Goal: Find specific page/section: Find specific page/section

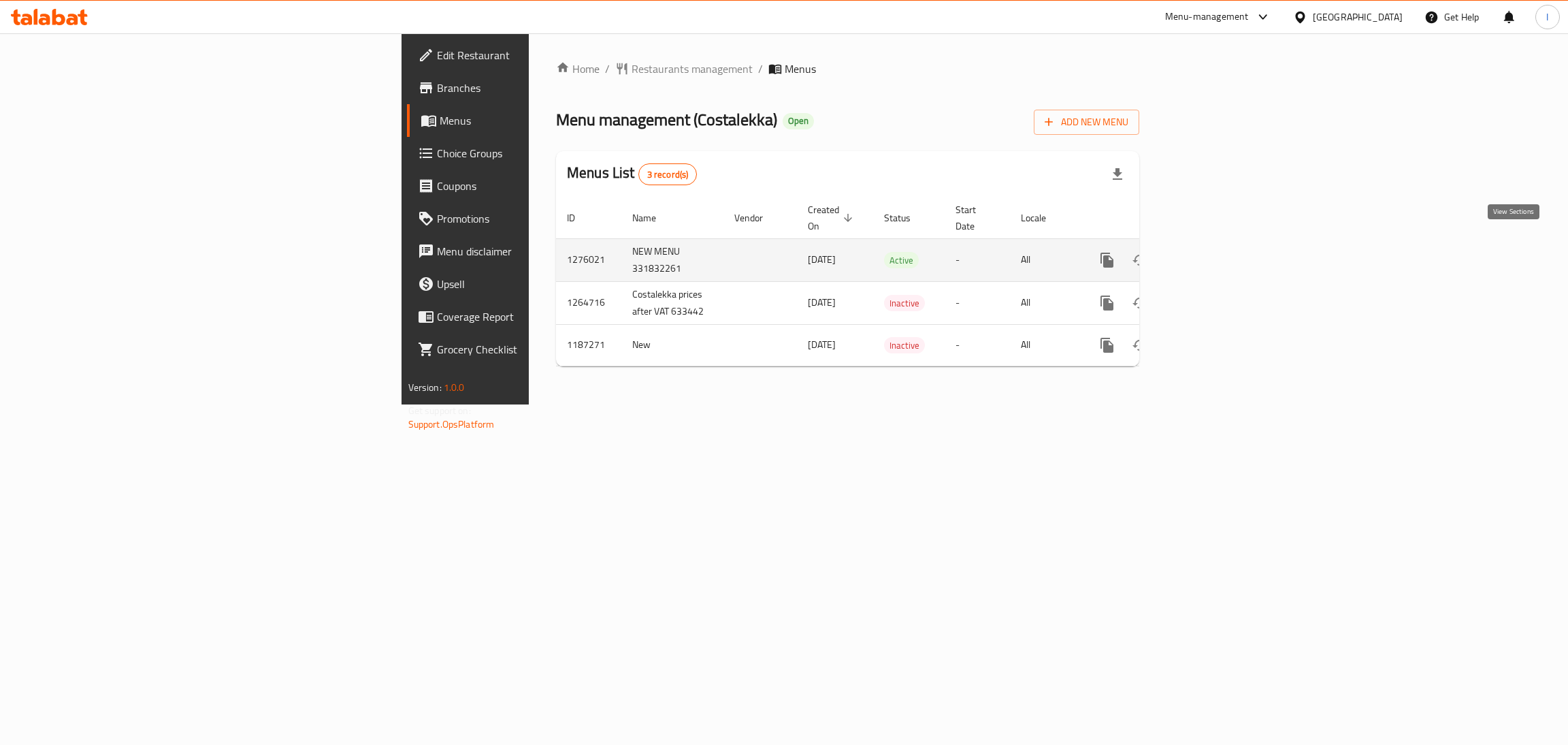
click at [1221, 253] on link "enhanced table" at bounding box center [1205, 260] width 32 height 33
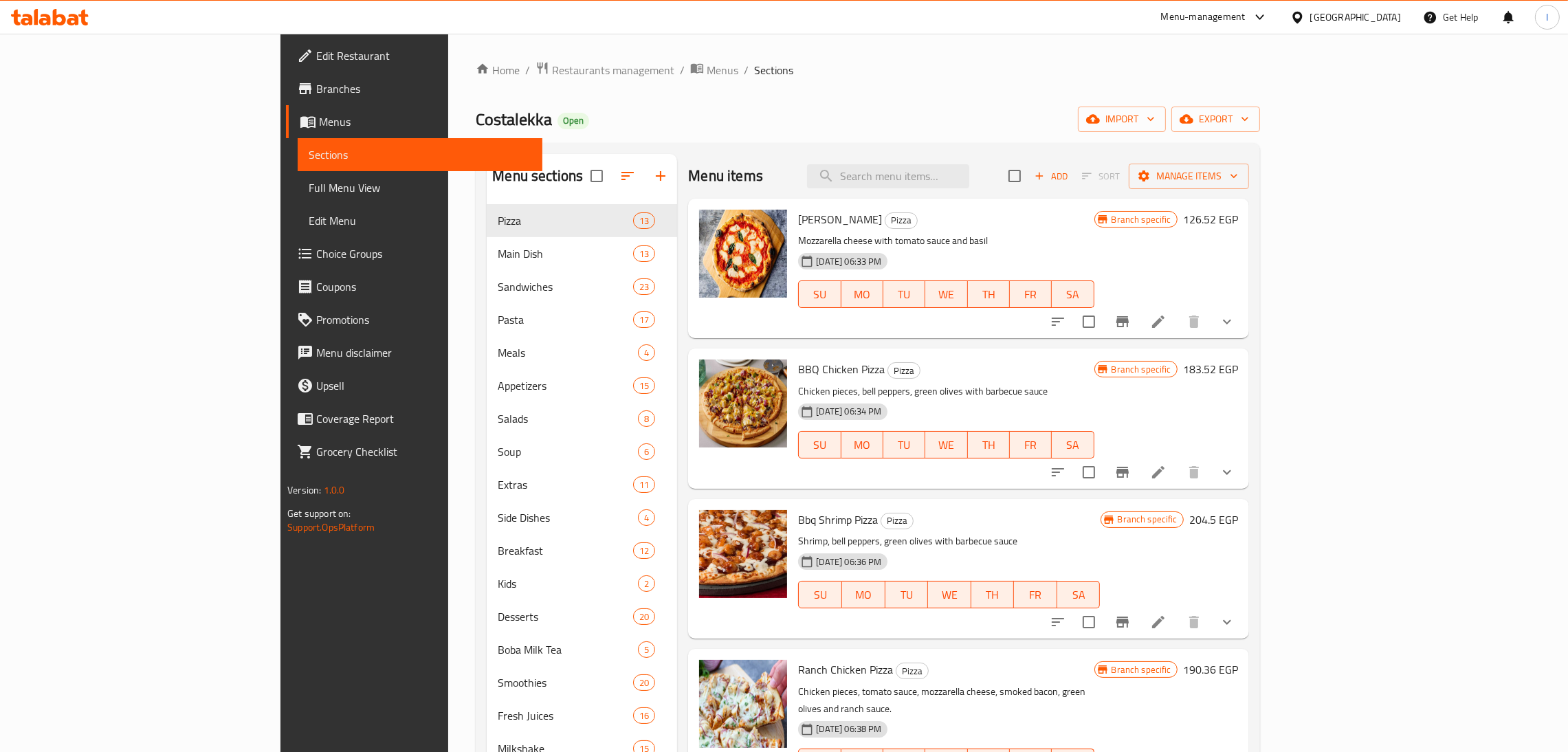
click at [316, 83] on span "Branches" at bounding box center [423, 88] width 215 height 16
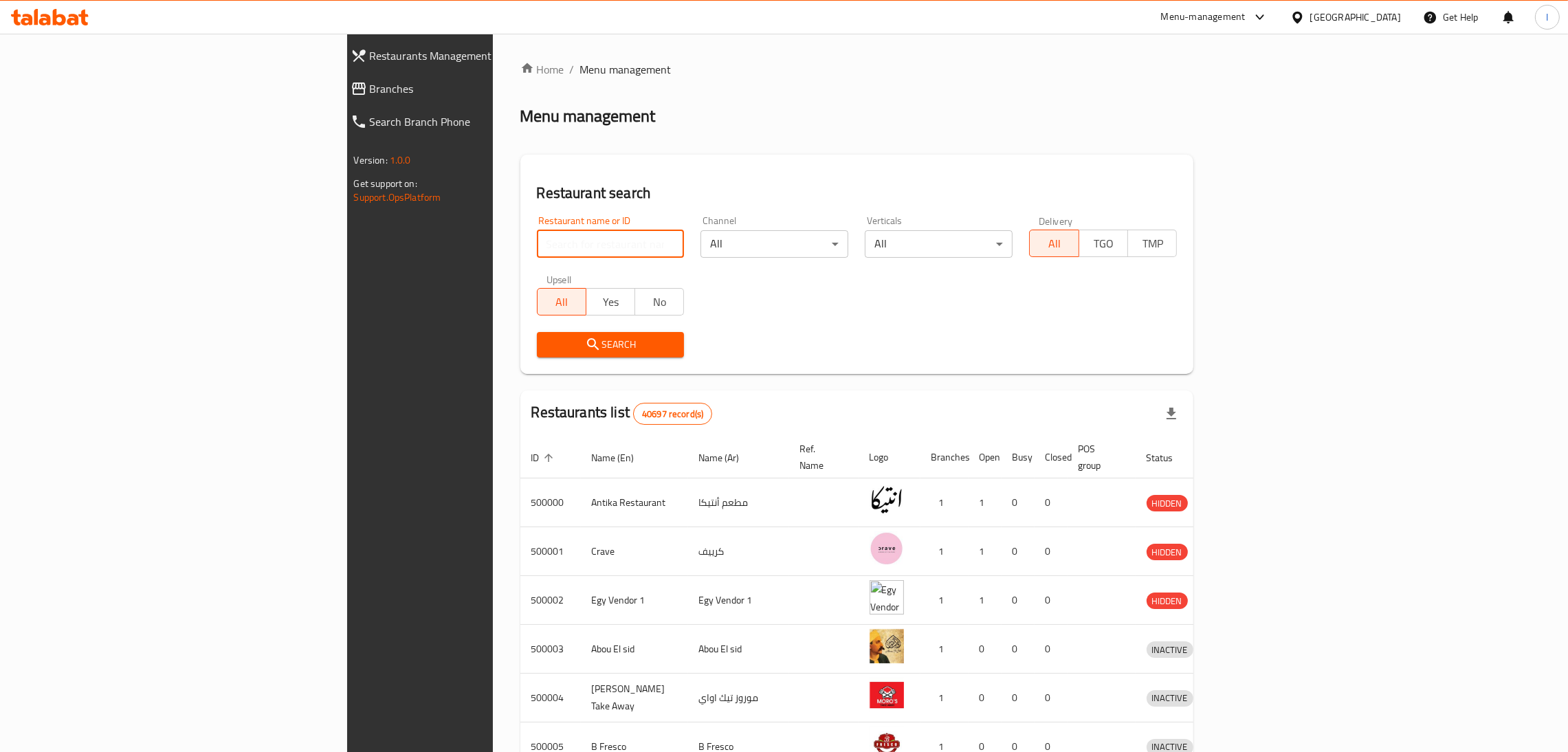
paste input "633442"
click at [537, 250] on input "633442" at bounding box center [611, 244] width 148 height 28
type input "633442"
click button "Search" at bounding box center [611, 344] width 148 height 25
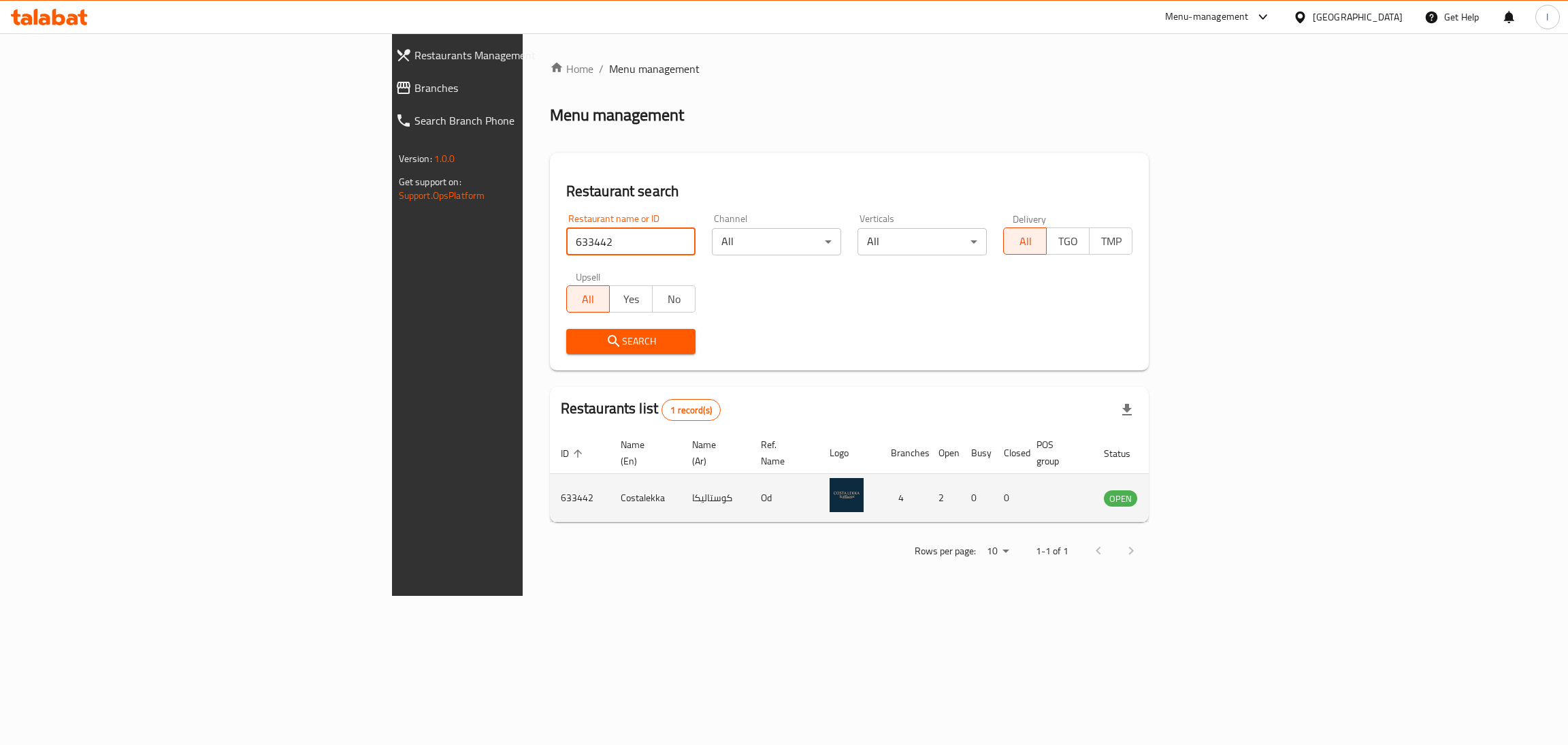
click at [1191, 493] on icon "enhanced table" at bounding box center [1183, 499] width 15 height 12
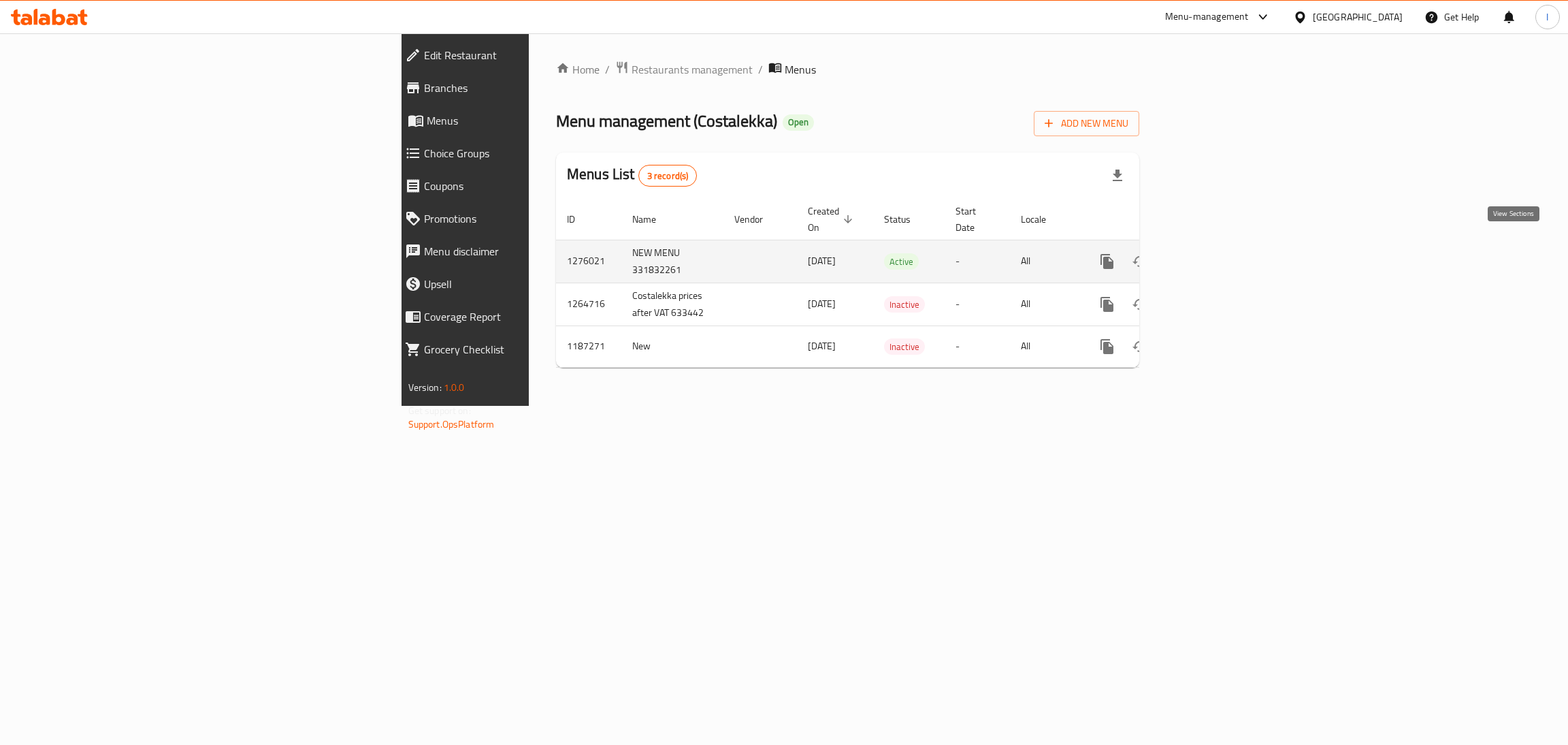
click at [1211, 255] on icon "enhanced table" at bounding box center [1205, 261] width 12 height 12
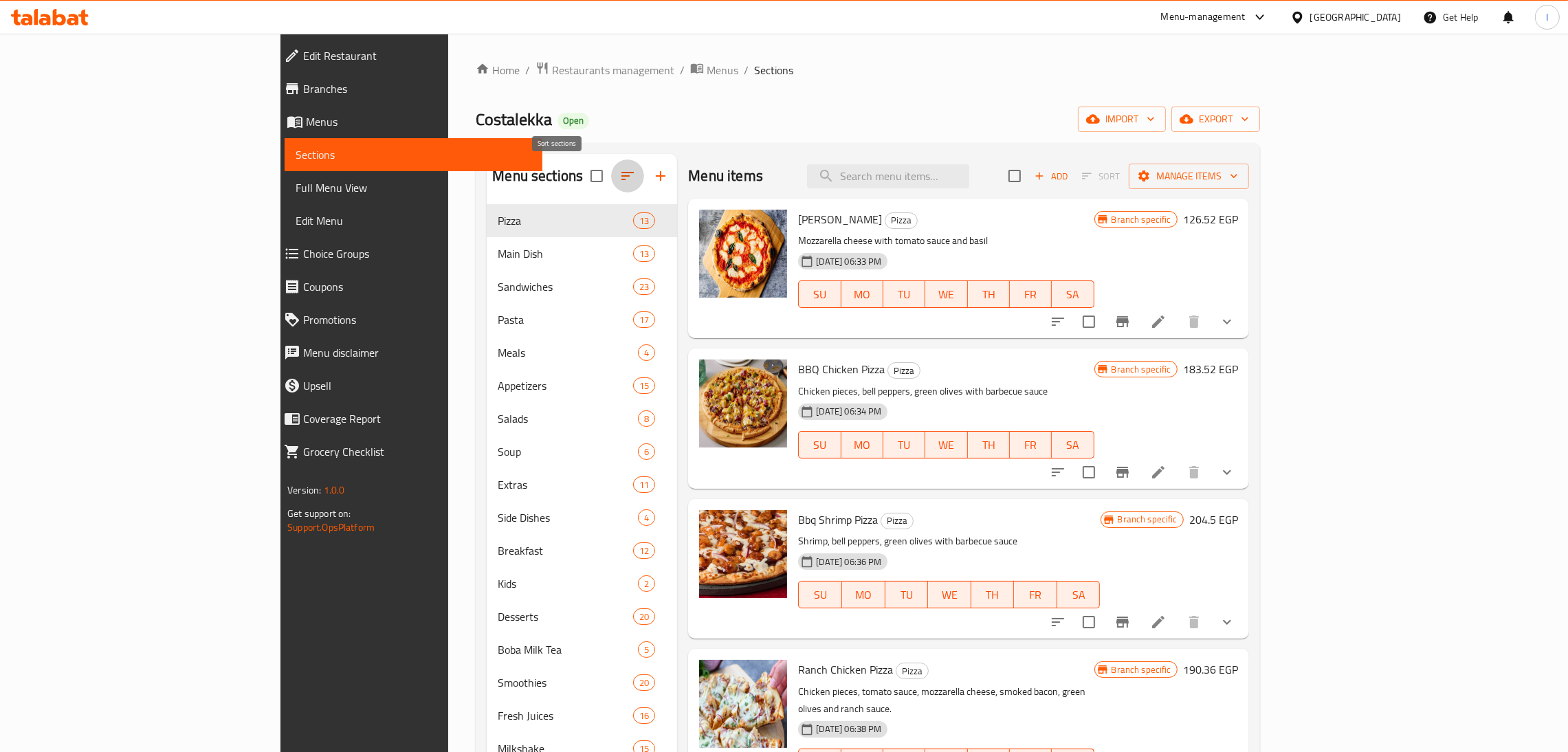
click at [619, 180] on icon "button" at bounding box center [627, 175] width 16 height 16
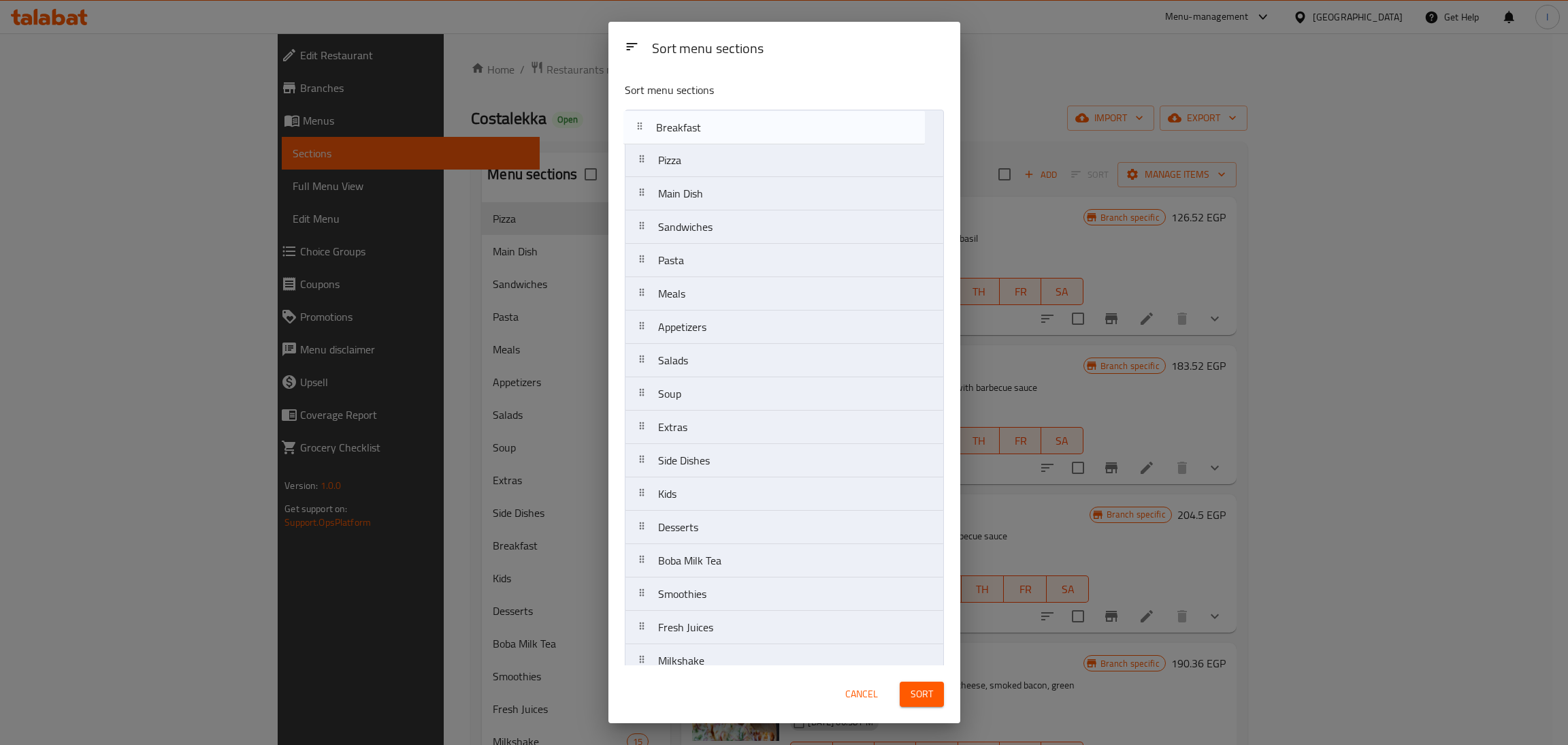
drag, startPoint x: 756, startPoint y: 473, endPoint x: 755, endPoint y: 121, distance: 352.0
click at [755, 121] on nav "Pizza Main Dish Sandwiches Pasta Meals Appetizers Salads Soup Extras Side Dishe…" at bounding box center [784, 543] width 319 height 868
drag, startPoint x: 740, startPoint y: 139, endPoint x: 736, endPoint y: 314, distance: 175.0
click at [736, 314] on nav "Breakfast Pizza Main Dish Sandwiches Pasta Meals Appetizers Salads Soup Extras …" at bounding box center [784, 543] width 319 height 868
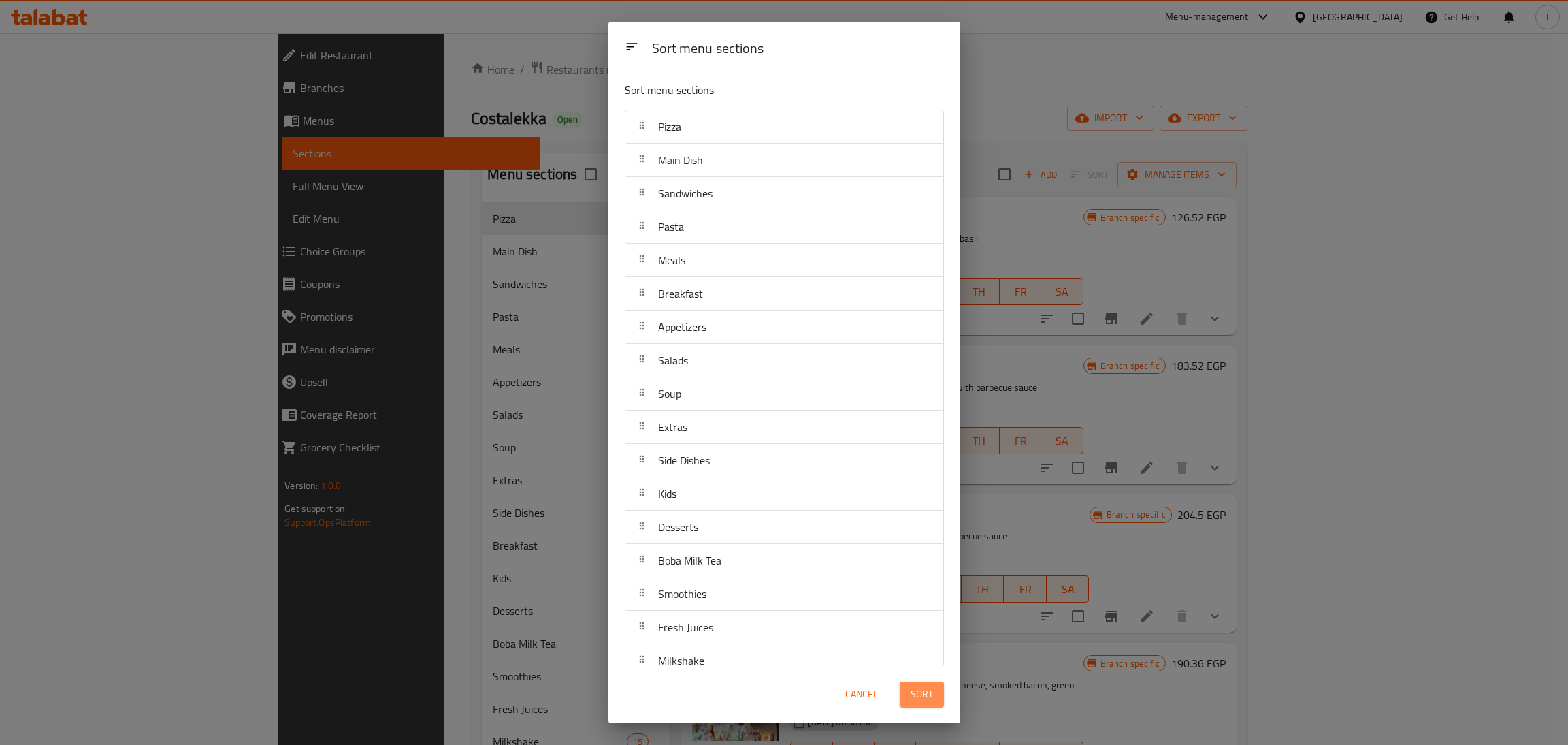
click at [940, 701] on button "Sort" at bounding box center [922, 694] width 44 height 25
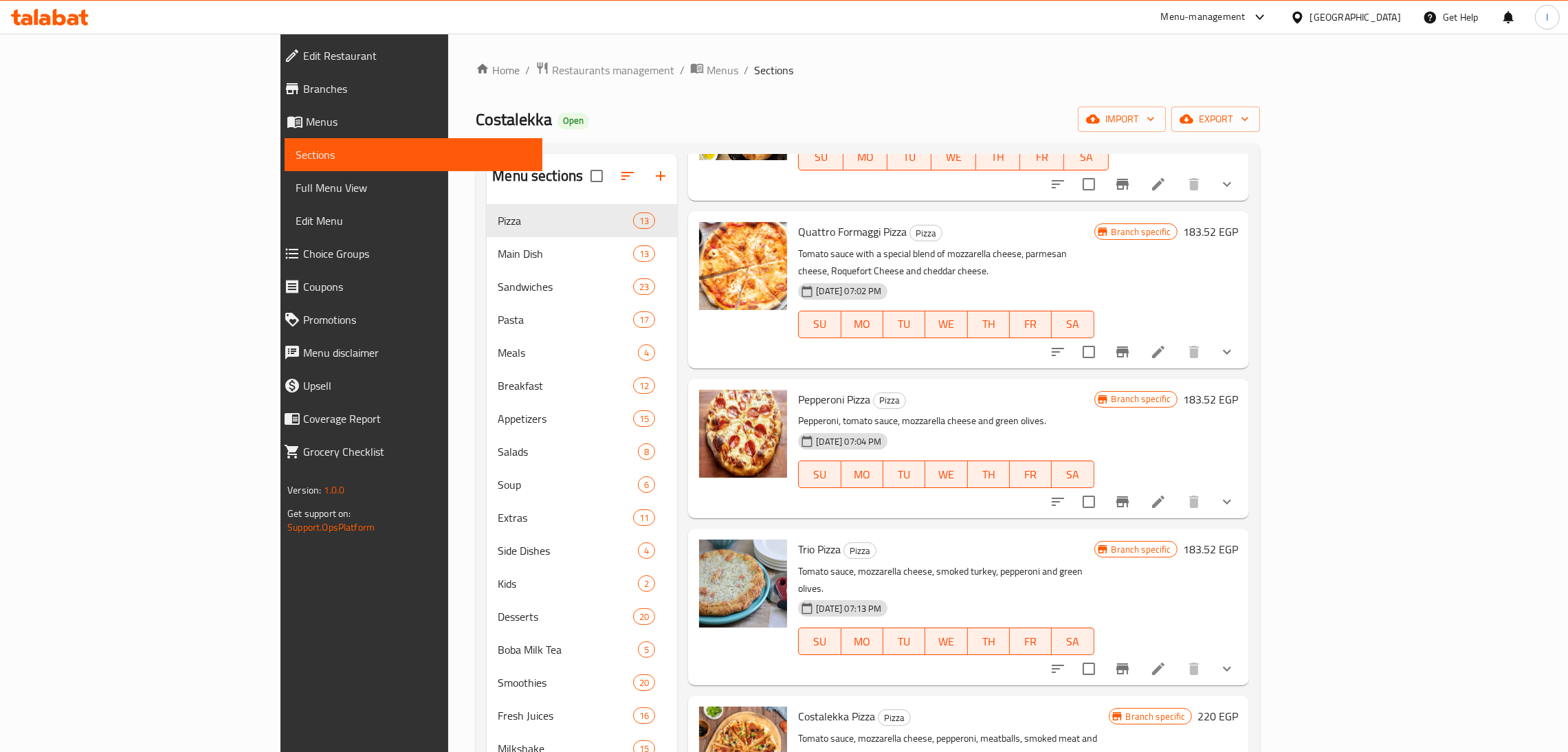
scroll to position [353, 0]
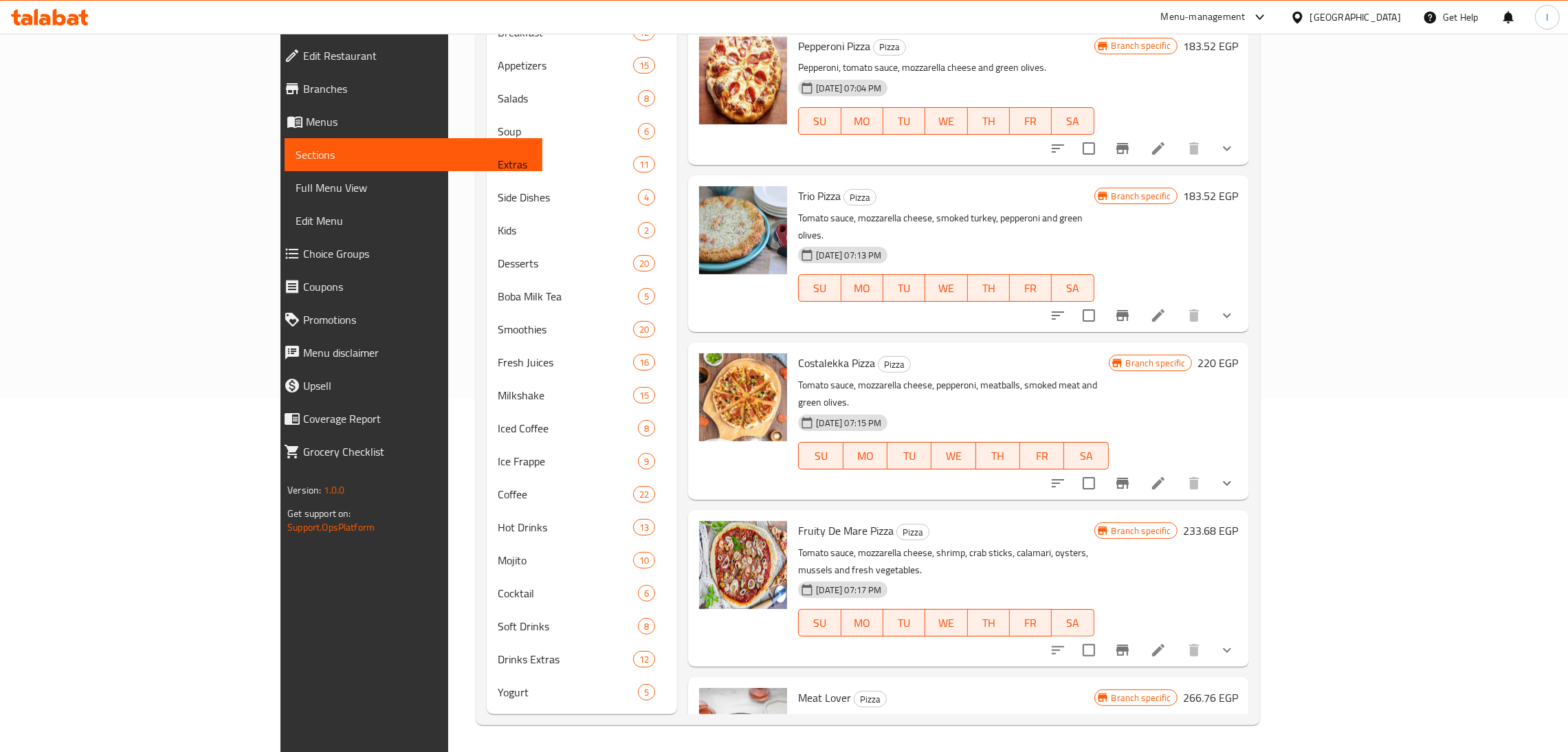
click at [92, 14] on div at bounding box center [49, 17] width 99 height 28
click at [86, 14] on icon at bounding box center [83, 17] width 10 height 16
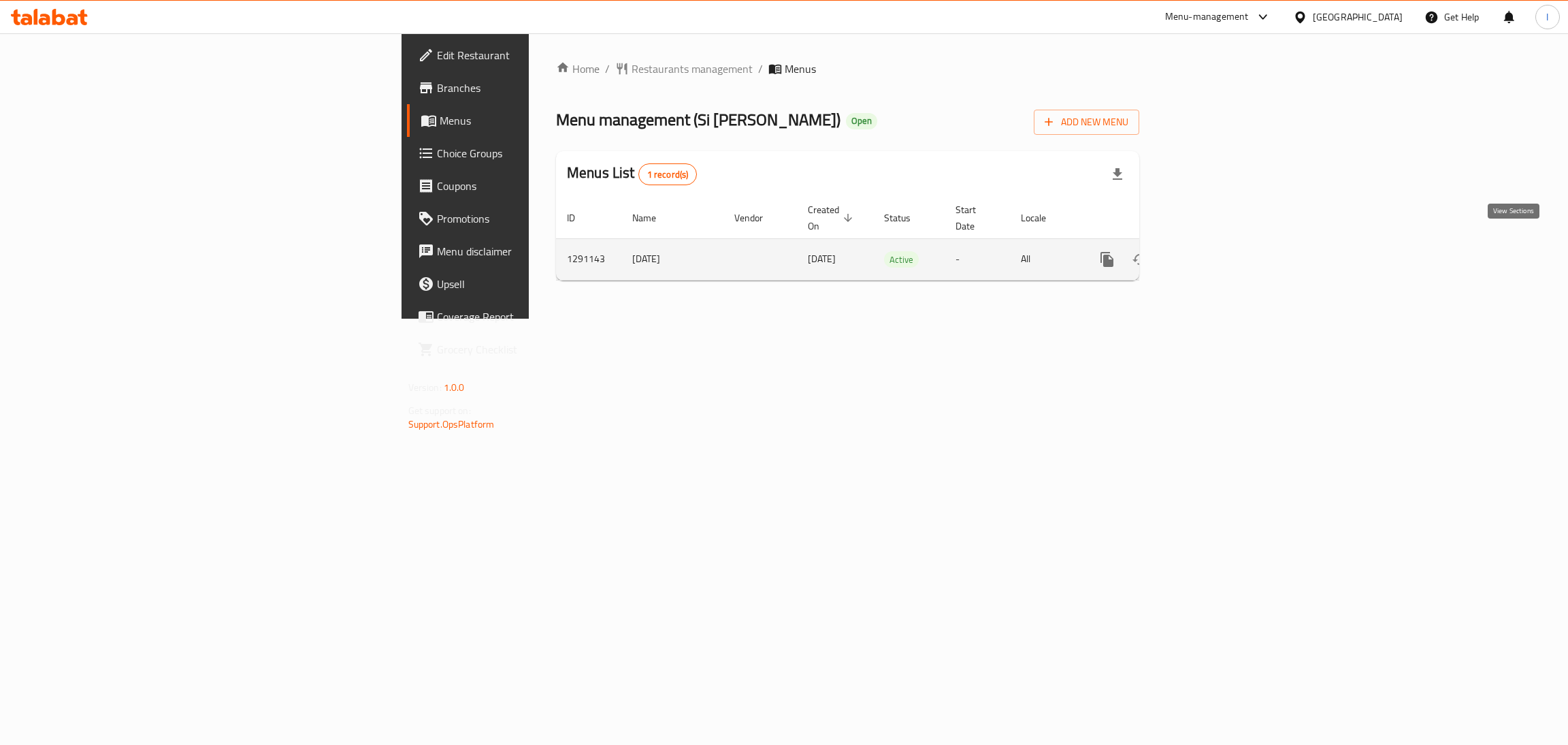
click at [1213, 251] on icon "enhanced table" at bounding box center [1205, 259] width 16 height 16
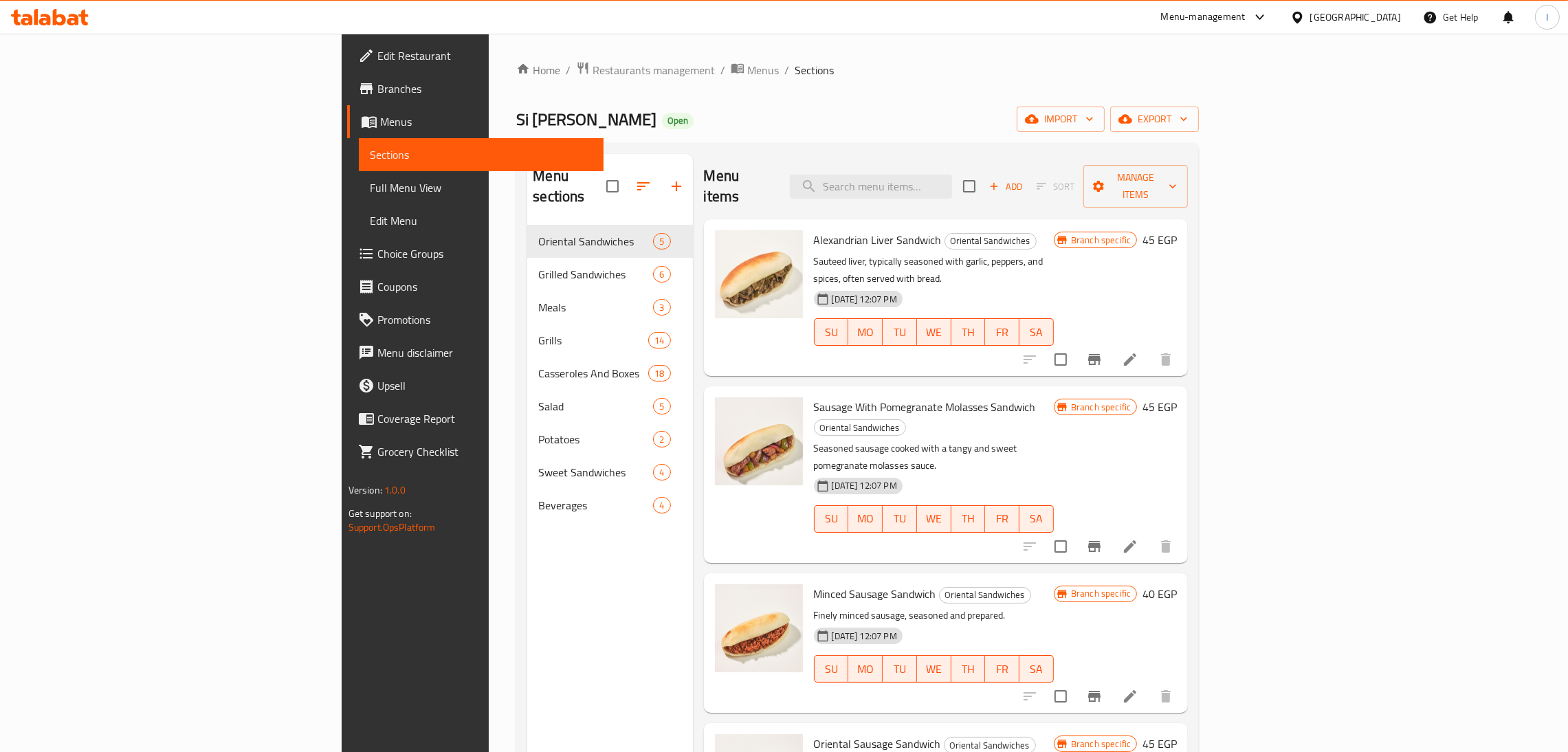
click at [55, 22] on icon at bounding box center [59, 16] width 13 height 16
